Goal: Navigation & Orientation: Find specific page/section

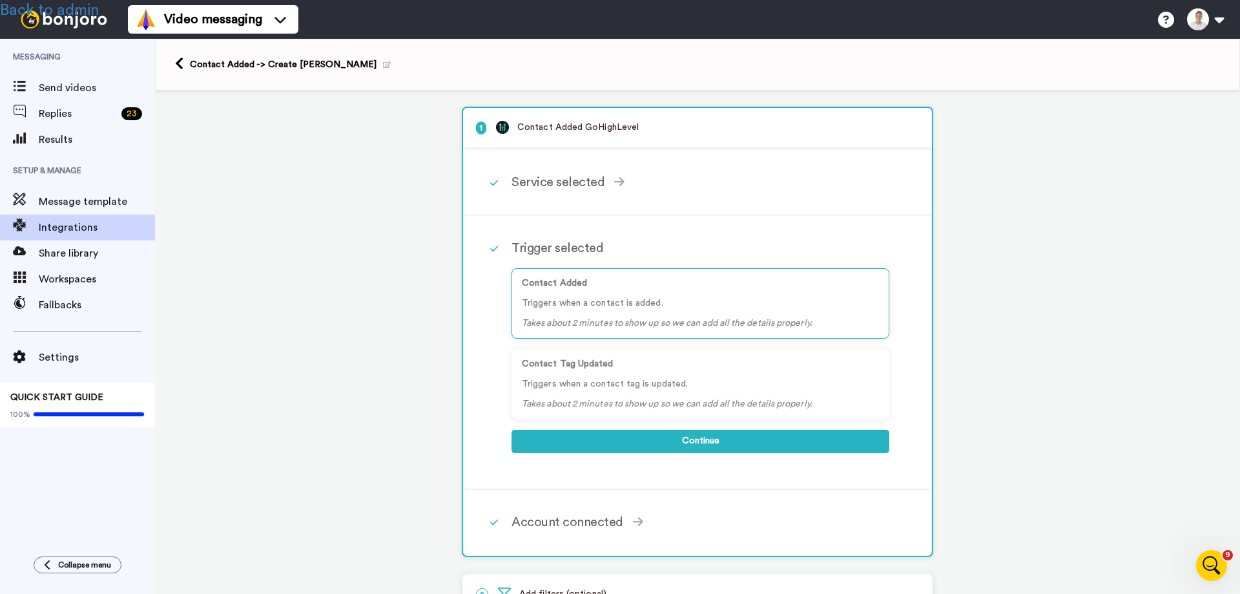
scroll to position [228, 0]
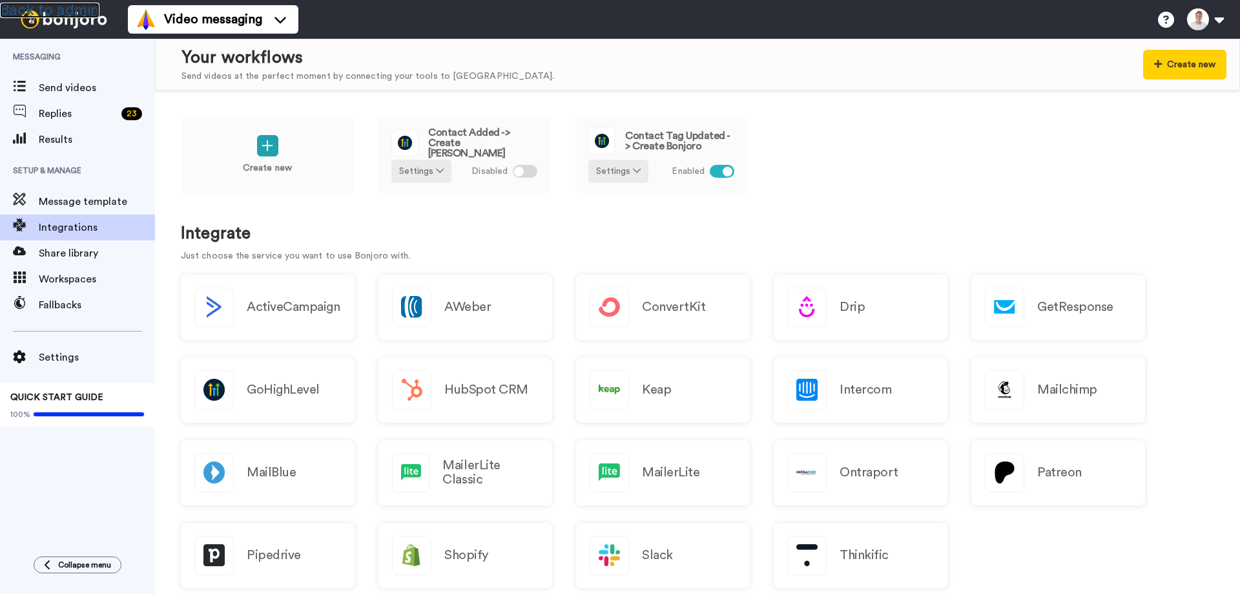
click at [77, 10] on link "Back to admin" at bounding box center [49, 11] width 99 height 16
